Goal: Task Accomplishment & Management: Manage account settings

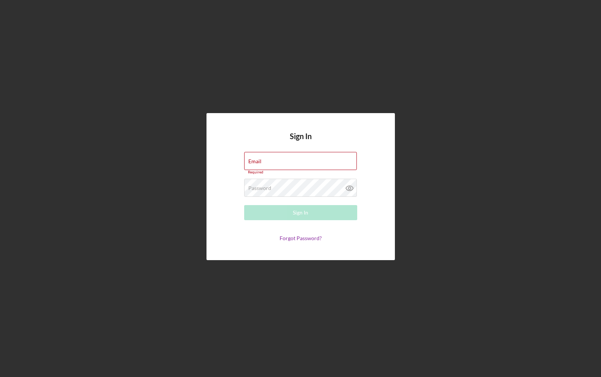
type input "[EMAIL_ADDRESS][DOMAIN_NAME]"
click at [127, 83] on div "Sign In Email [EMAIL_ADDRESS][DOMAIN_NAME] Required Password Required Sign In F…" at bounding box center [301, 186] width 594 height 373
